Goal: Information Seeking & Learning: Understand process/instructions

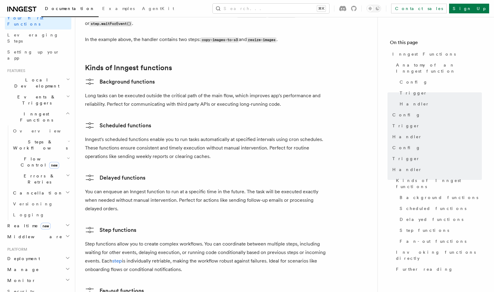
scroll to position [88, 0]
click at [23, 232] on span "Middleware" at bounding box center [34, 235] width 58 height 6
click at [23, 254] on span "Creating middleware" at bounding box center [39, 259] width 52 height 11
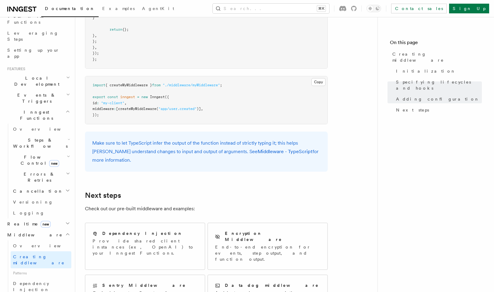
scroll to position [1166, 0]
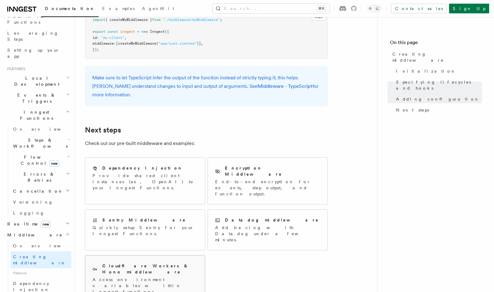
click at [162, 263] on h2 "Cloudflare Workers & Hono middleware" at bounding box center [149, 269] width 95 height 12
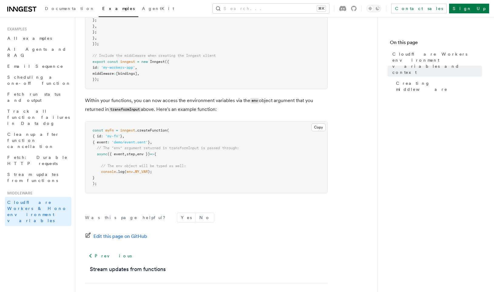
scroll to position [320, 0]
